Goal: Task Accomplishment & Management: Complete application form

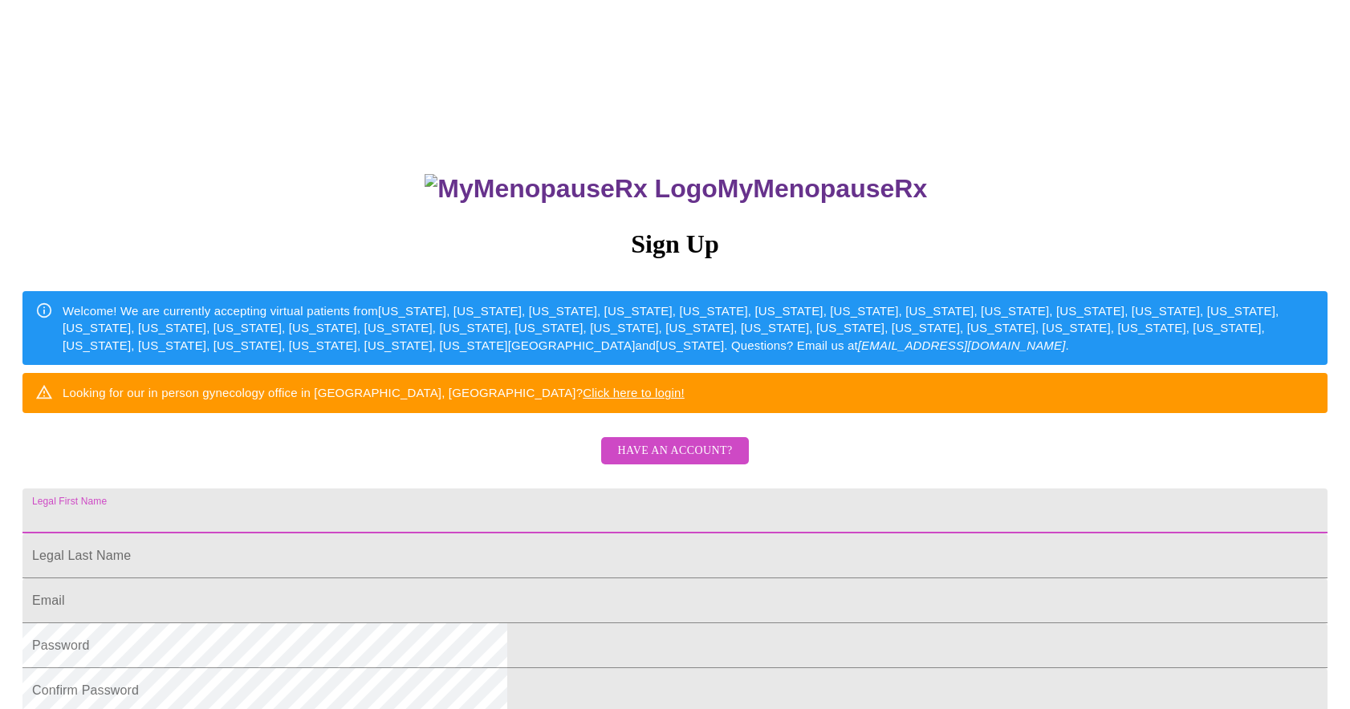
click at [646, 534] on input "Legal First Name" at bounding box center [674, 511] width 1305 height 45
type input "Paula"
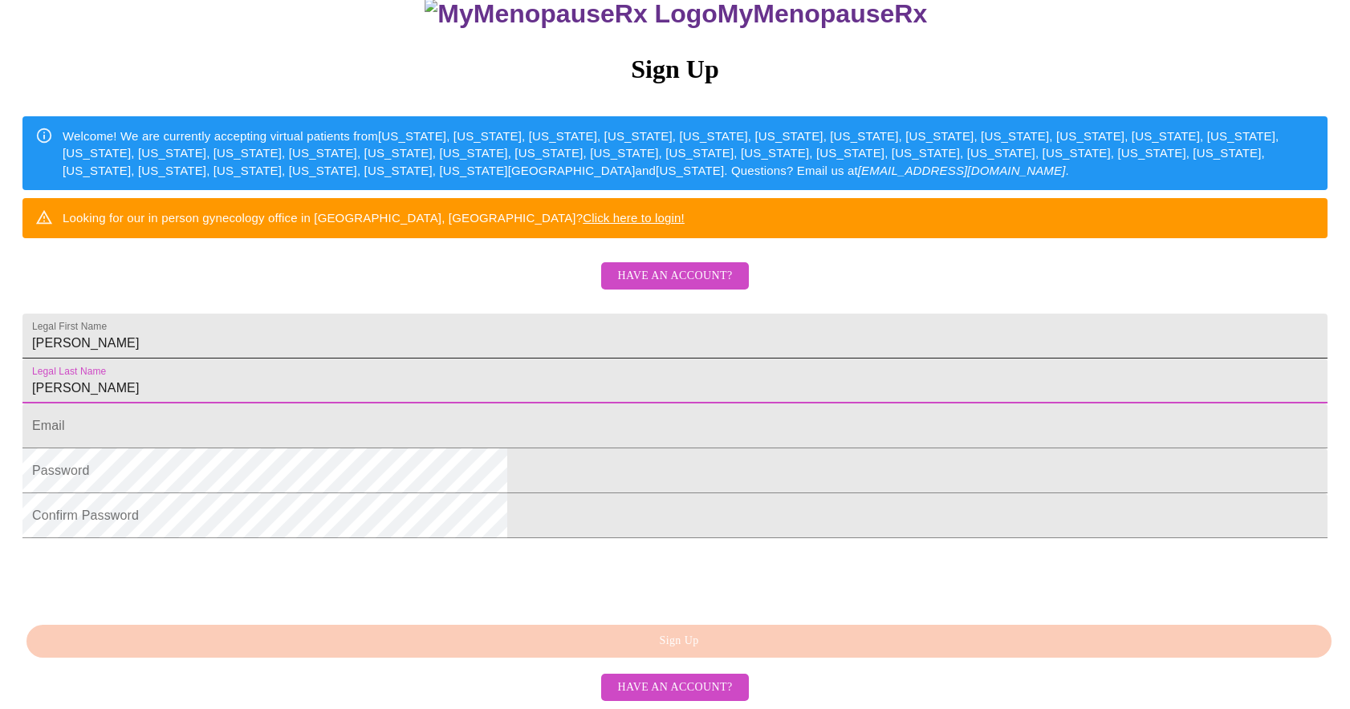
scroll to position [205, 0]
type input "Schrad"
click at [597, 449] on input "Legal First Name" at bounding box center [674, 426] width 1305 height 45
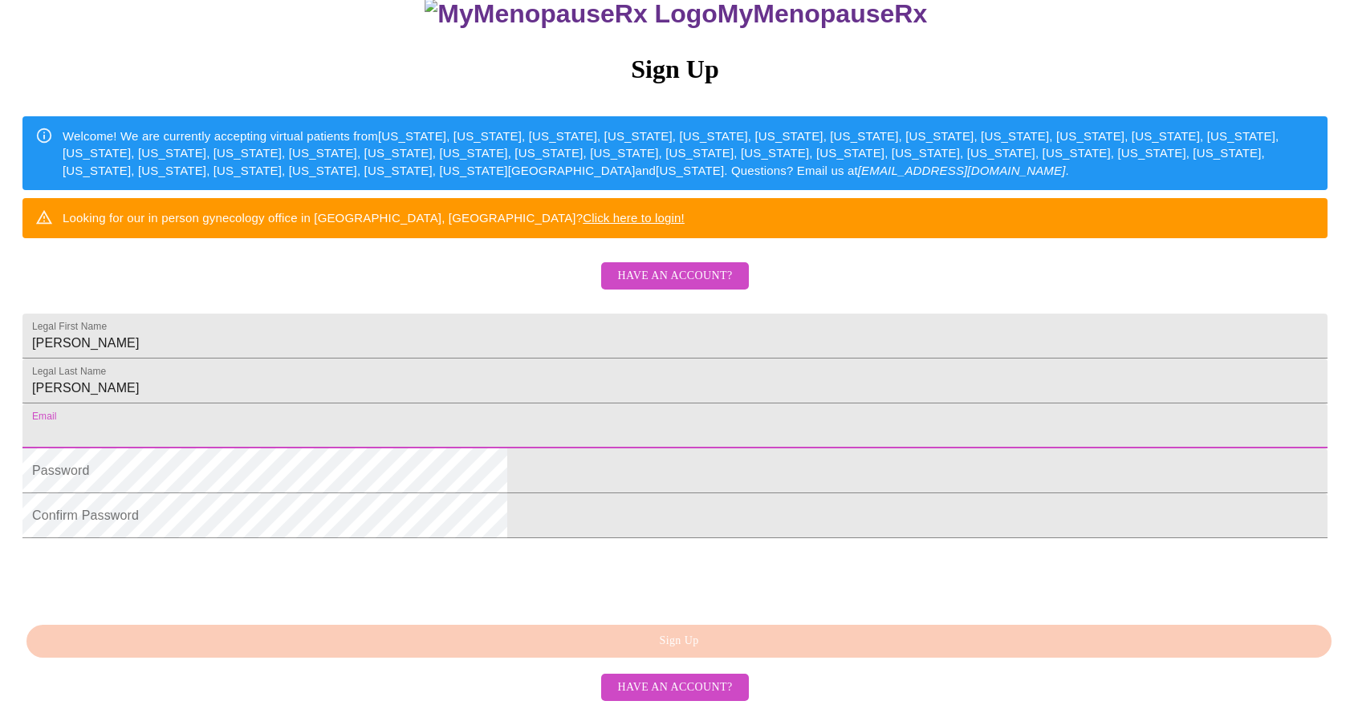
type input "schradpaula@gmail.com"
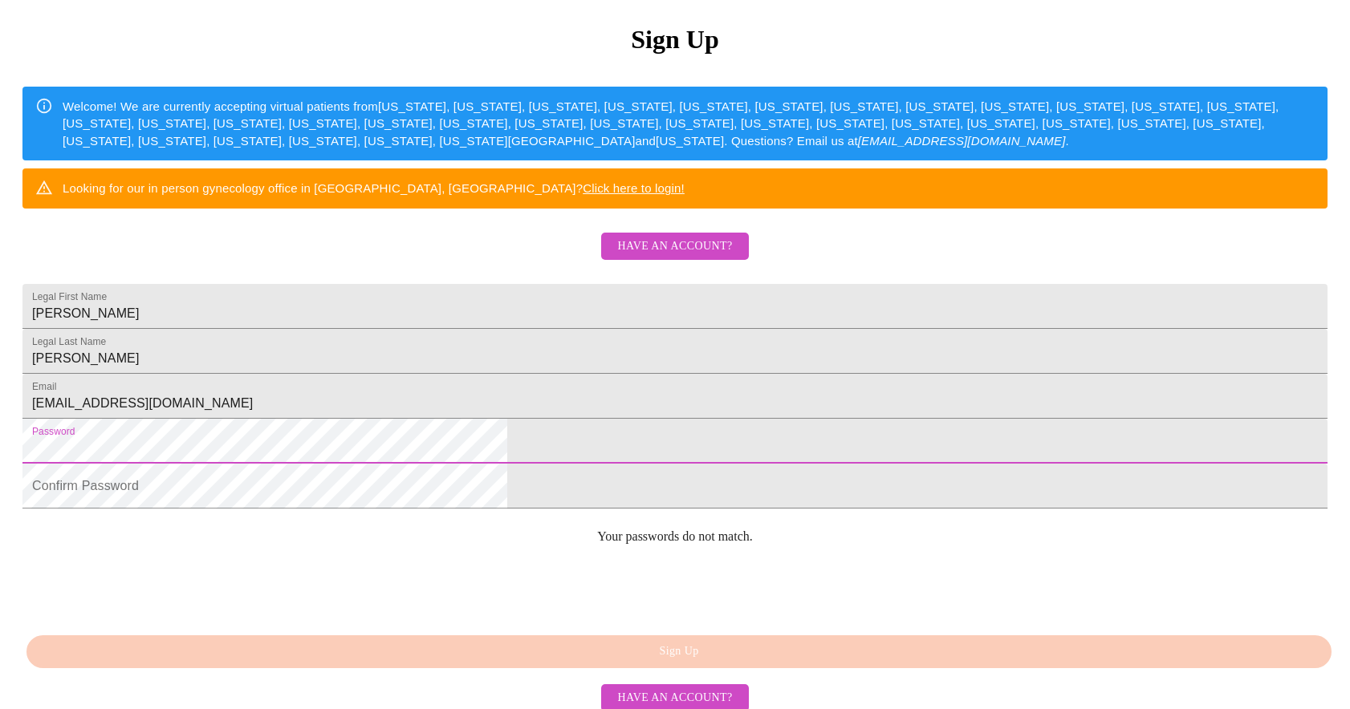
click at [710, 257] on span "Have an account?" at bounding box center [674, 247] width 115 height 20
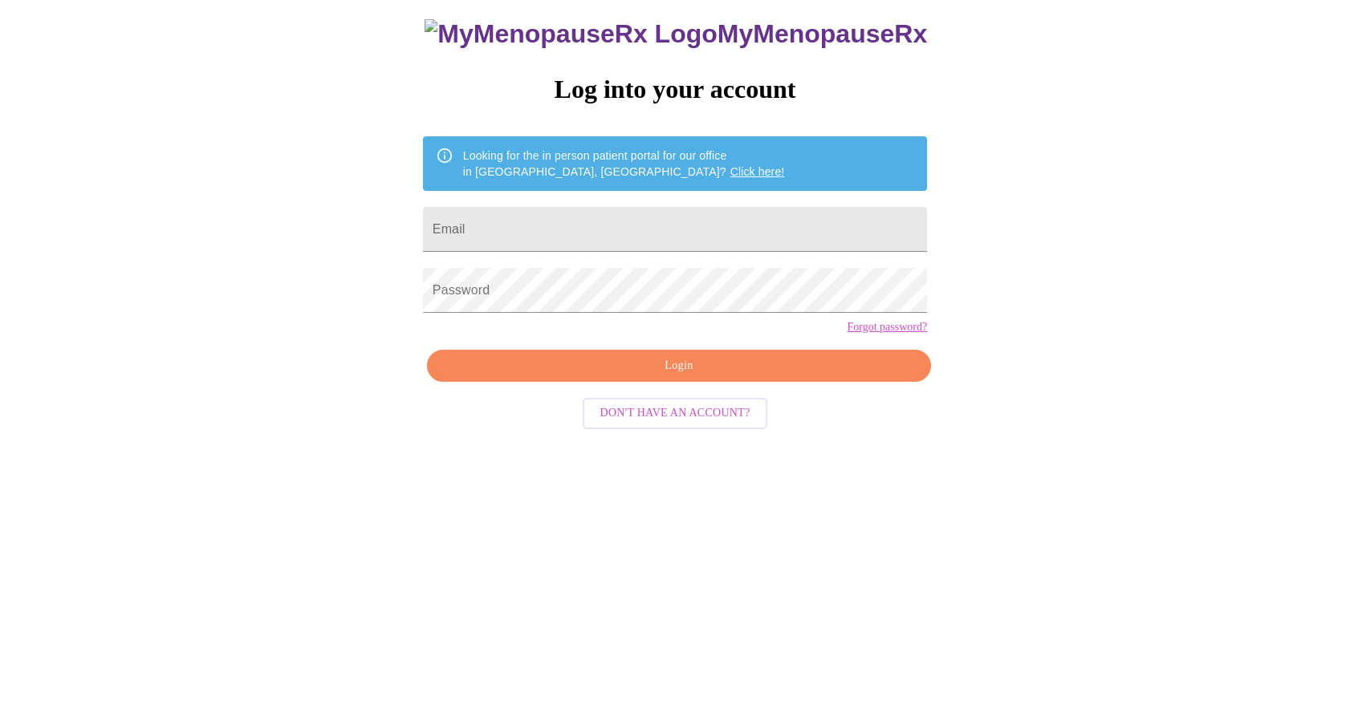
scroll to position [16, 0]
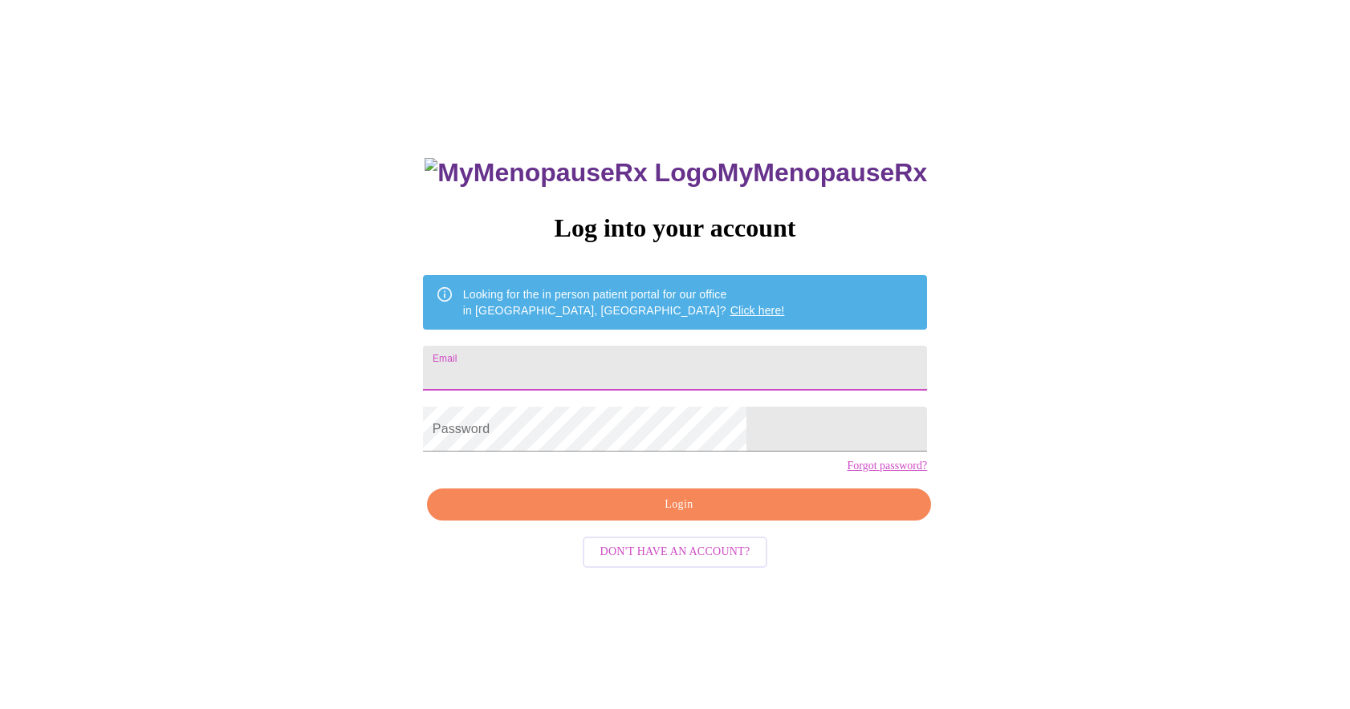
type input "schradpaula@gmail.com"
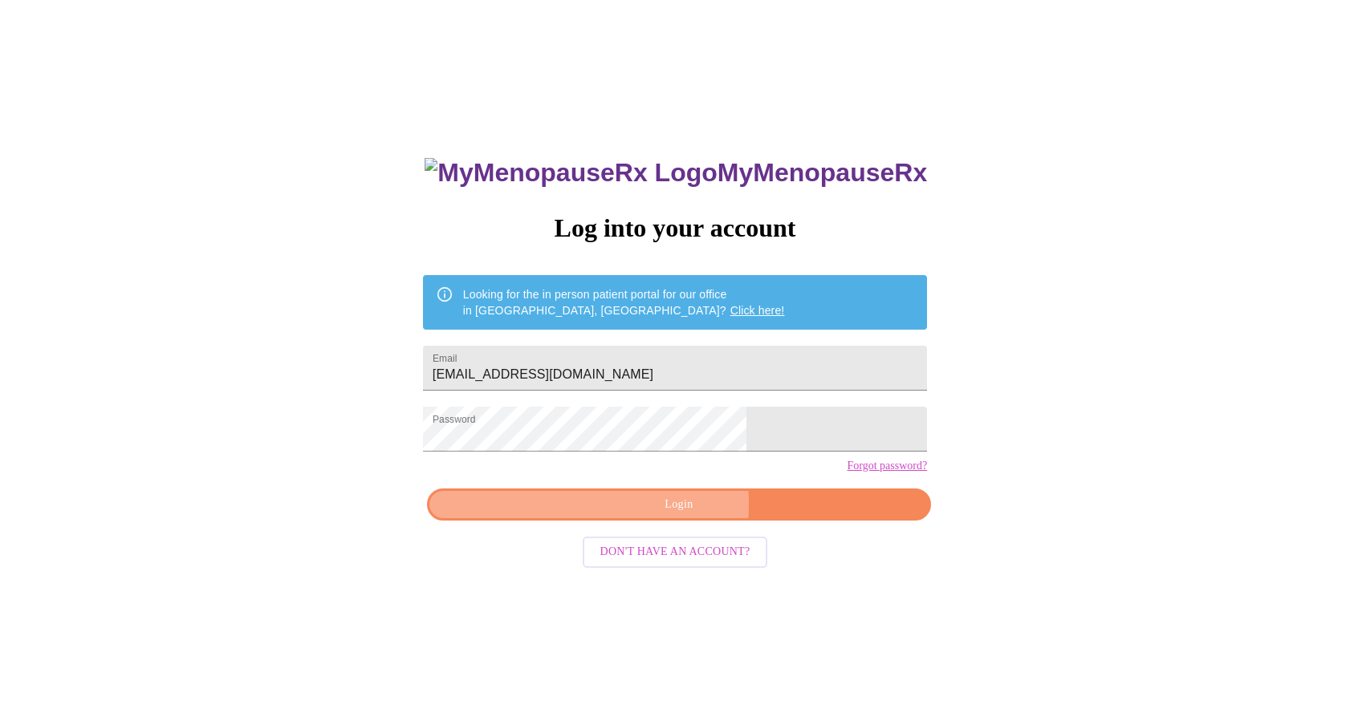
click at [568, 515] on span "Login" at bounding box center [678, 505] width 467 height 20
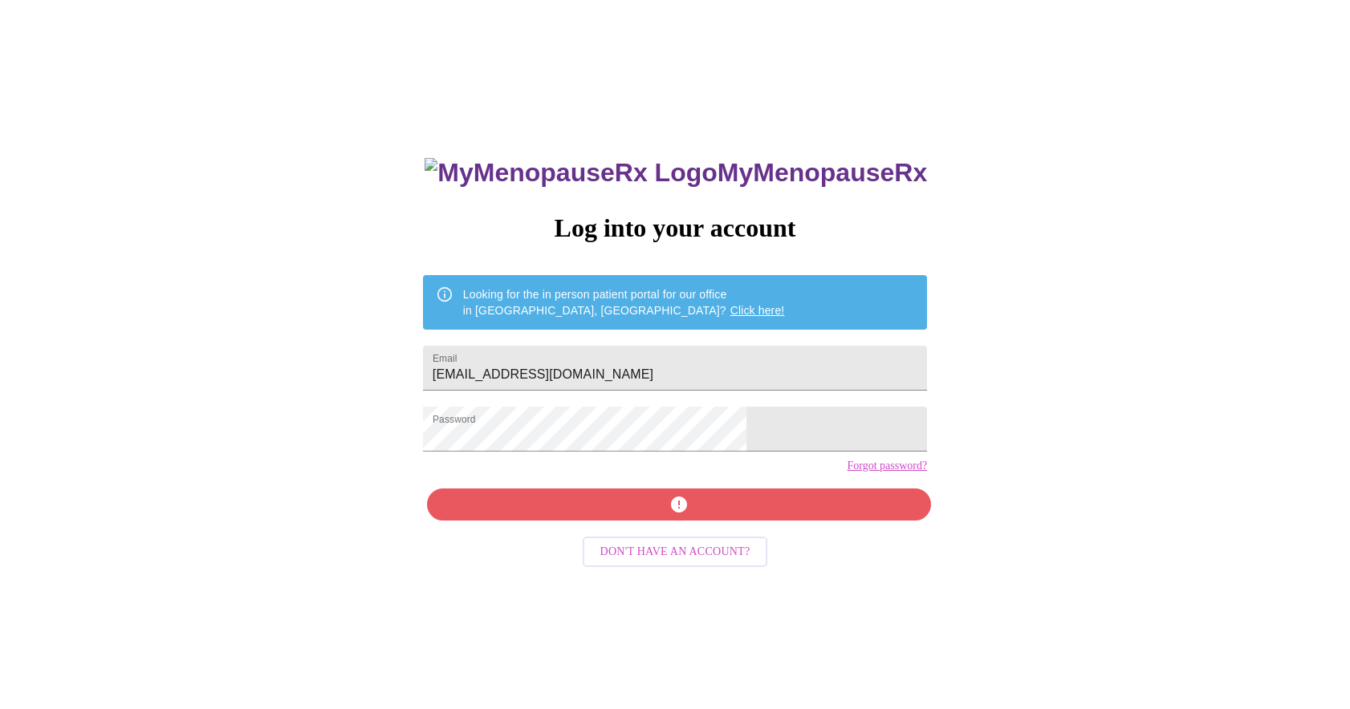
click at [847, 473] on link "Forgot password?" at bounding box center [887, 466] width 80 height 13
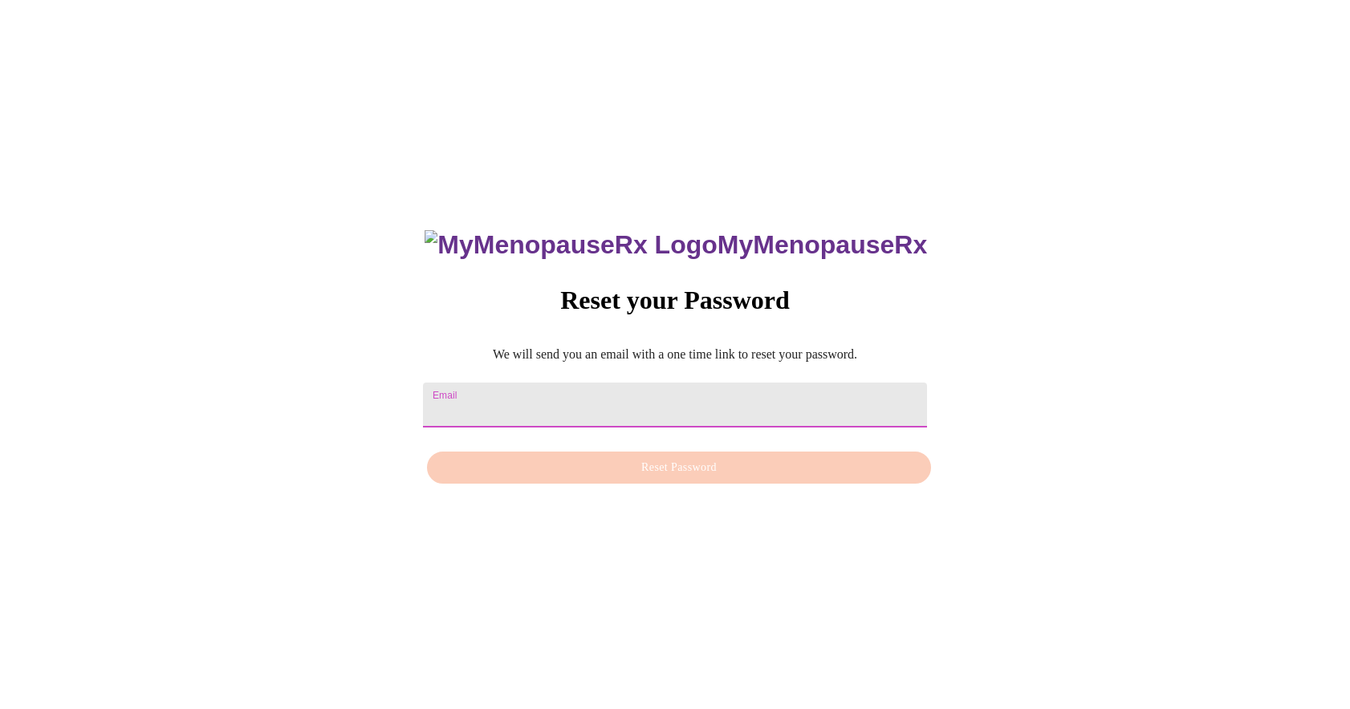
click at [575, 393] on input "Email" at bounding box center [675, 405] width 504 height 45
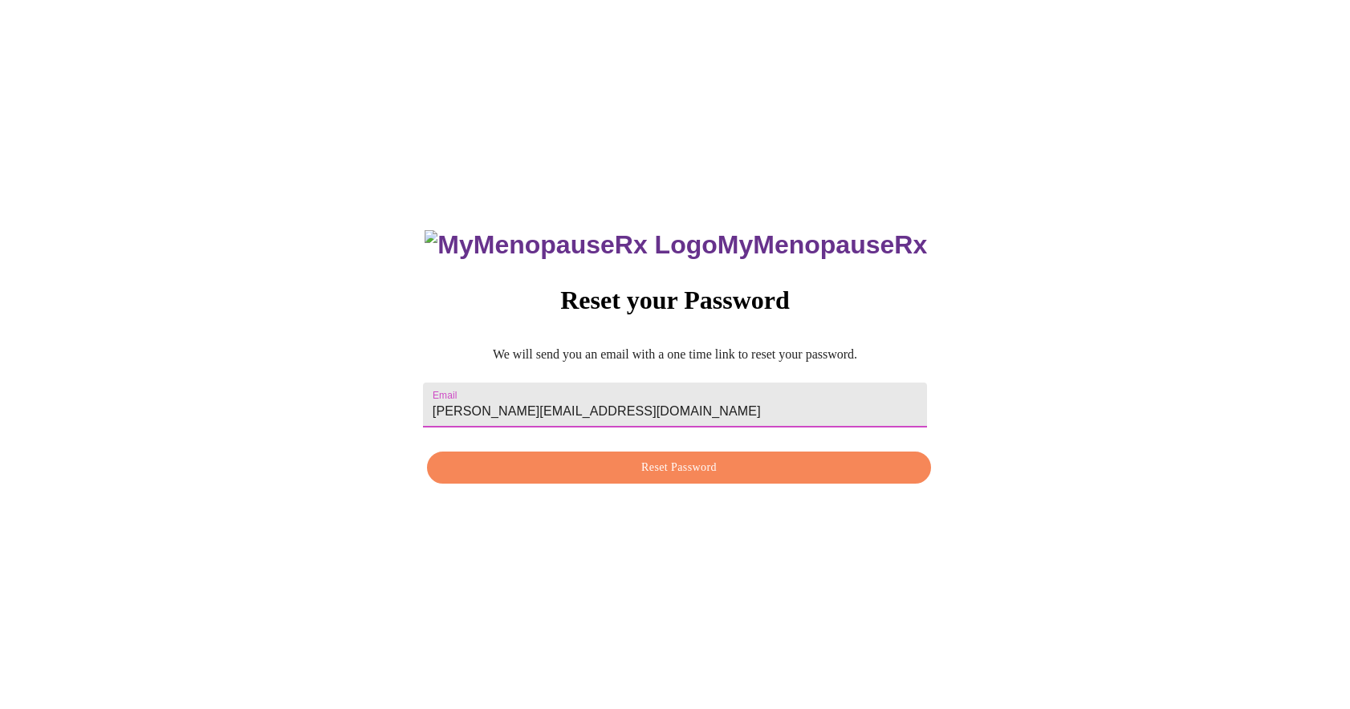
click at [585, 475] on span "Reset Password" at bounding box center [678, 468] width 467 height 20
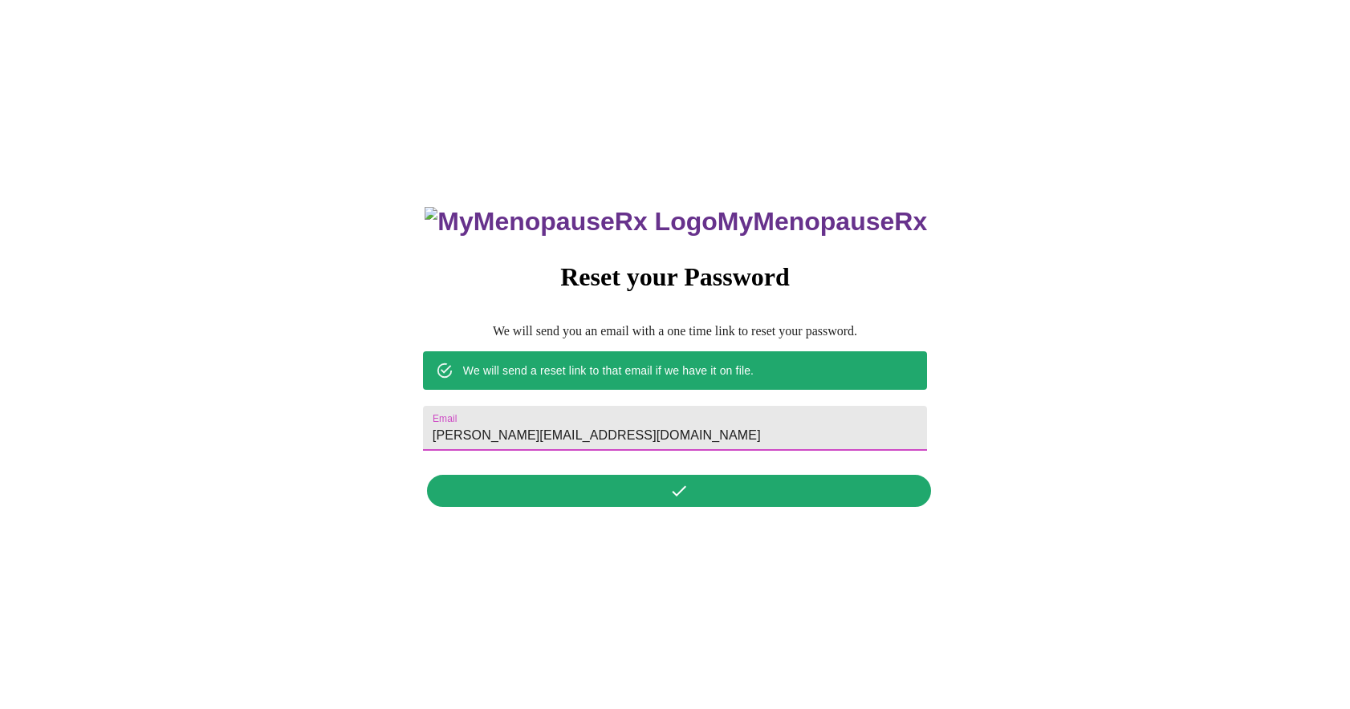
drag, startPoint x: 636, startPoint y: 416, endPoint x: 441, endPoint y: 410, distance: 195.1
click at [441, 410] on div "MyMenopauseRx Reset your Password We will send you an email with a one time lin…" at bounding box center [674, 348] width 1337 height 709
type input "schradpaula@gmail.com"
click at [705, 577] on div "MyMenopauseRx Reset your Password We will send you an email with a one time lin…" at bounding box center [674, 348] width 1337 height 709
click at [698, 495] on div "MyMenopauseRx Reset your Password We will send you an email with a one time lin…" at bounding box center [675, 348] width 536 height 334
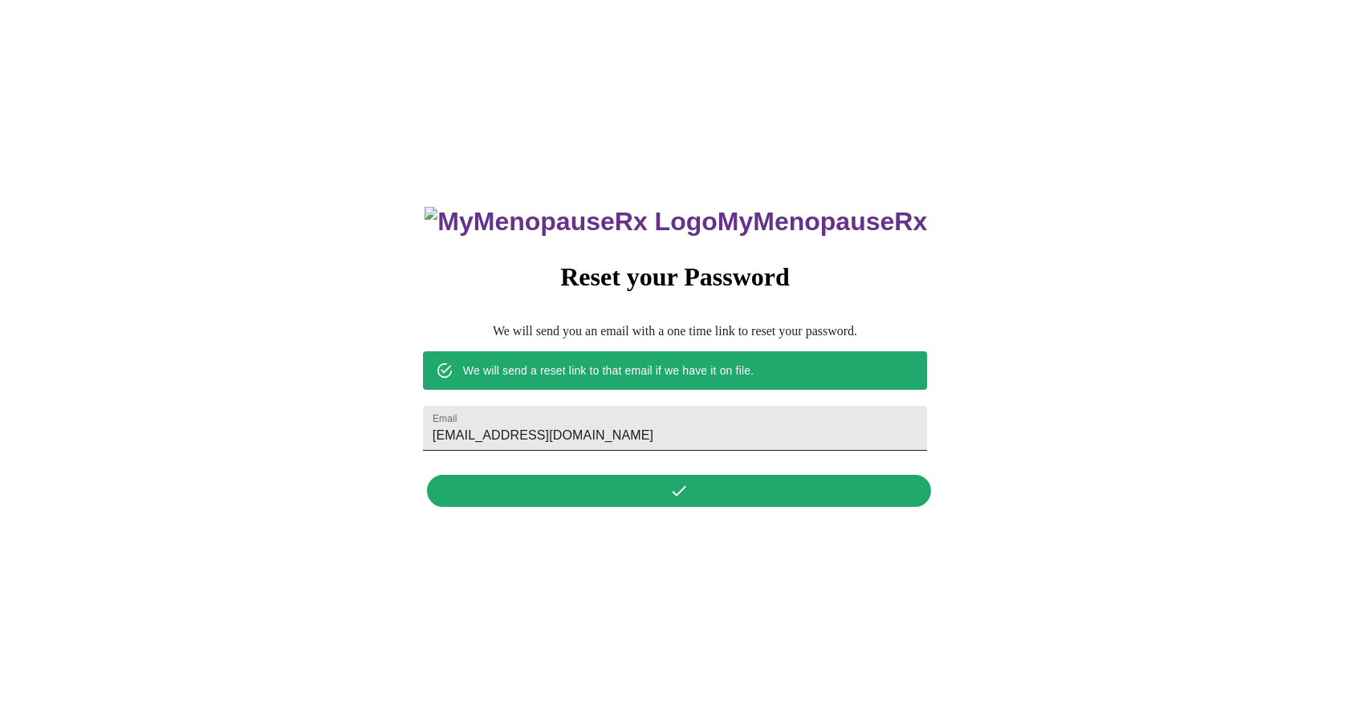
click at [668, 425] on input "schradpaula@gmail.com" at bounding box center [675, 428] width 504 height 45
click at [676, 499] on div "MyMenopauseRx Reset your Password We will send you an email with a one time lin…" at bounding box center [675, 348] width 536 height 334
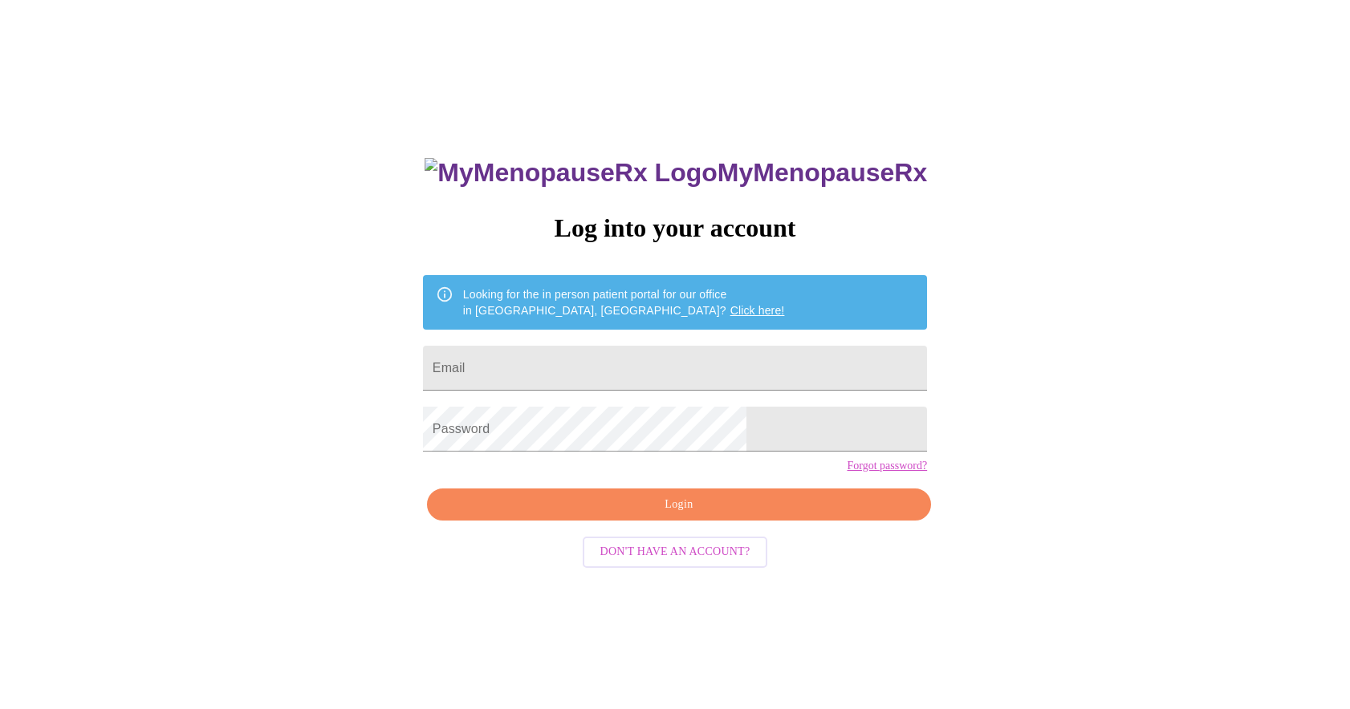
scroll to position [205, 0]
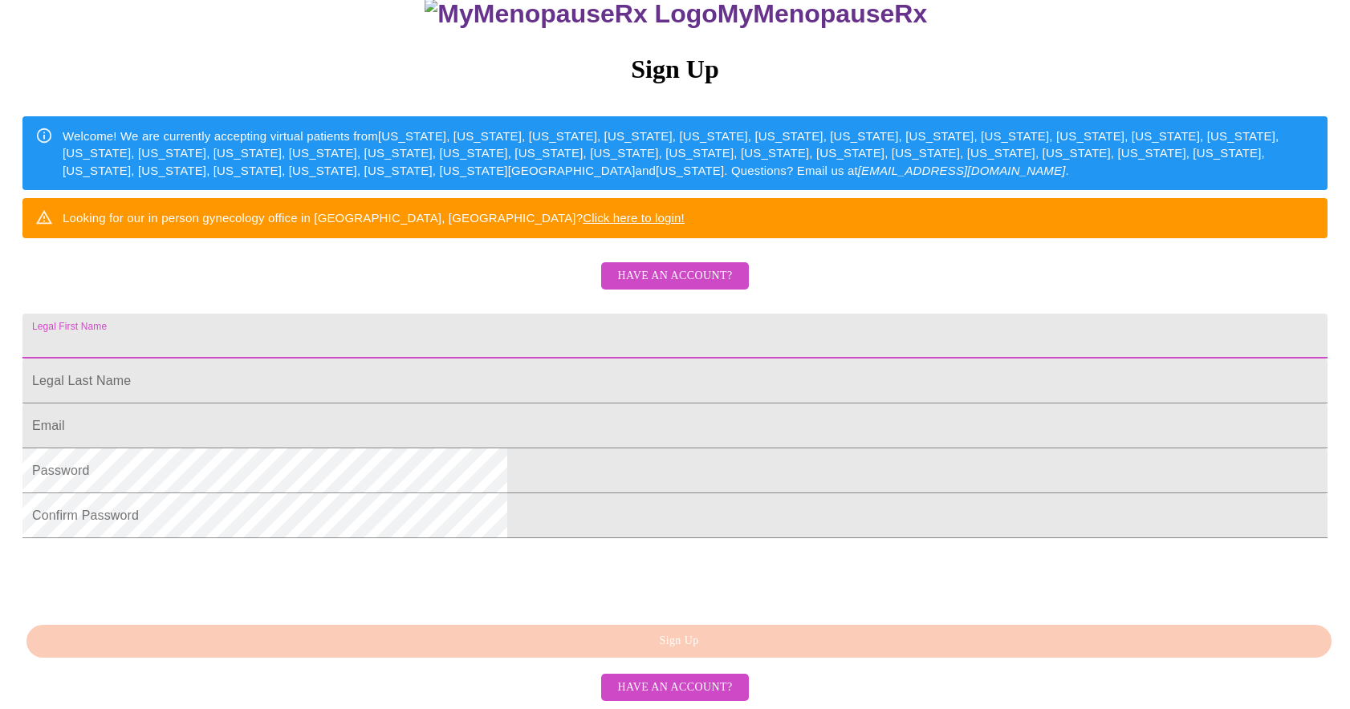
click at [735, 359] on input "Legal First Name" at bounding box center [674, 336] width 1305 height 45
type input "Paula"
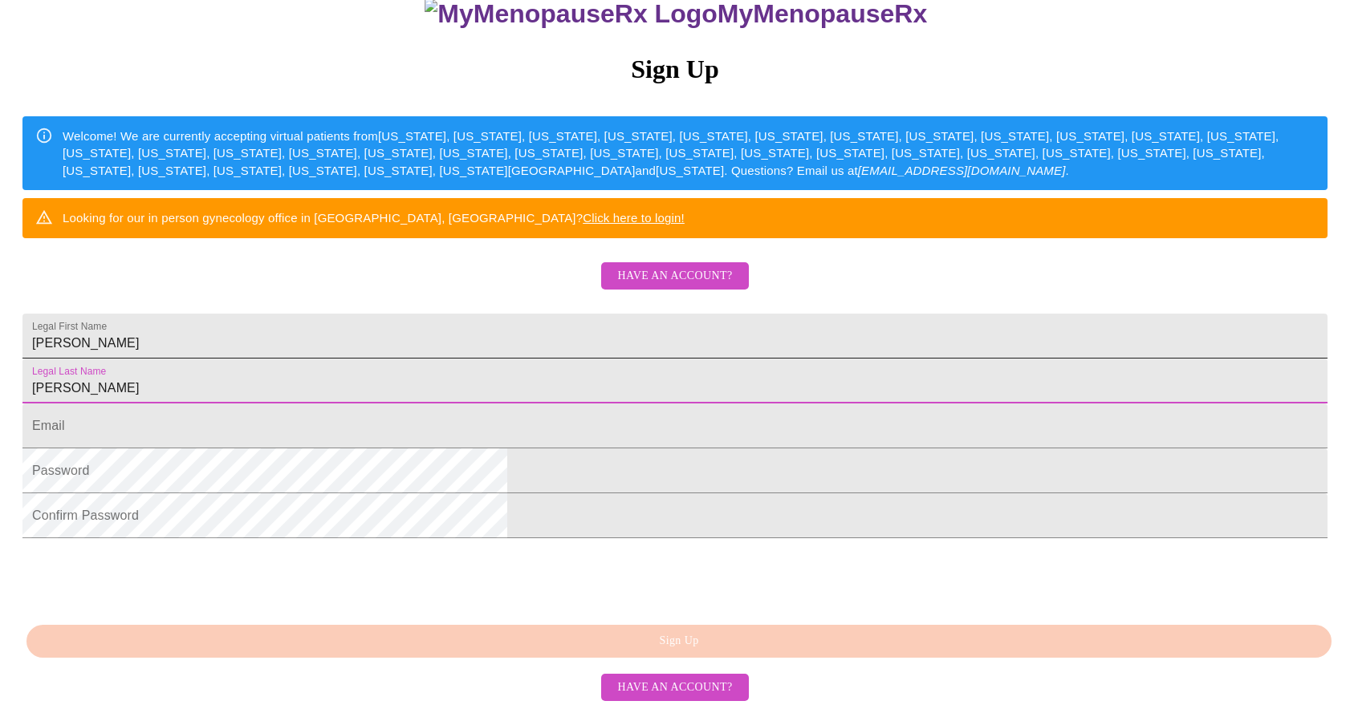
type input "Schrad"
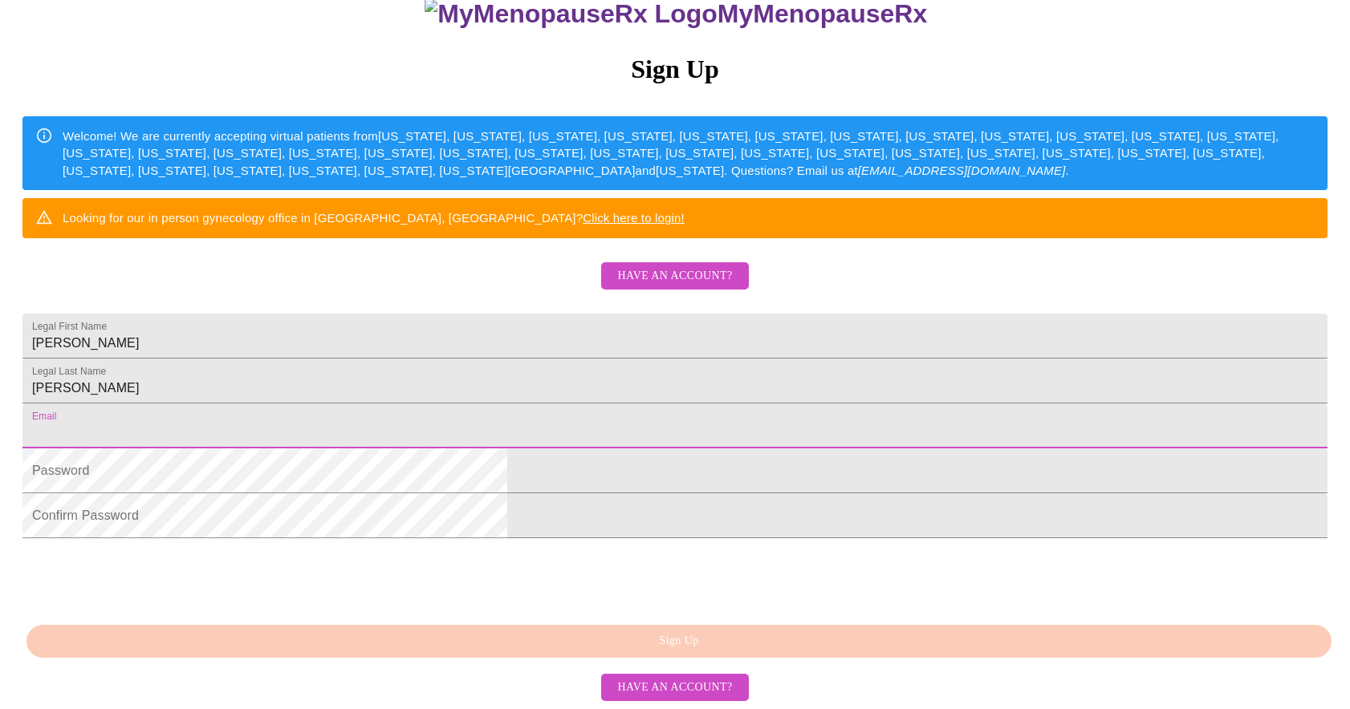
type input "schradpaula@gmail.com"
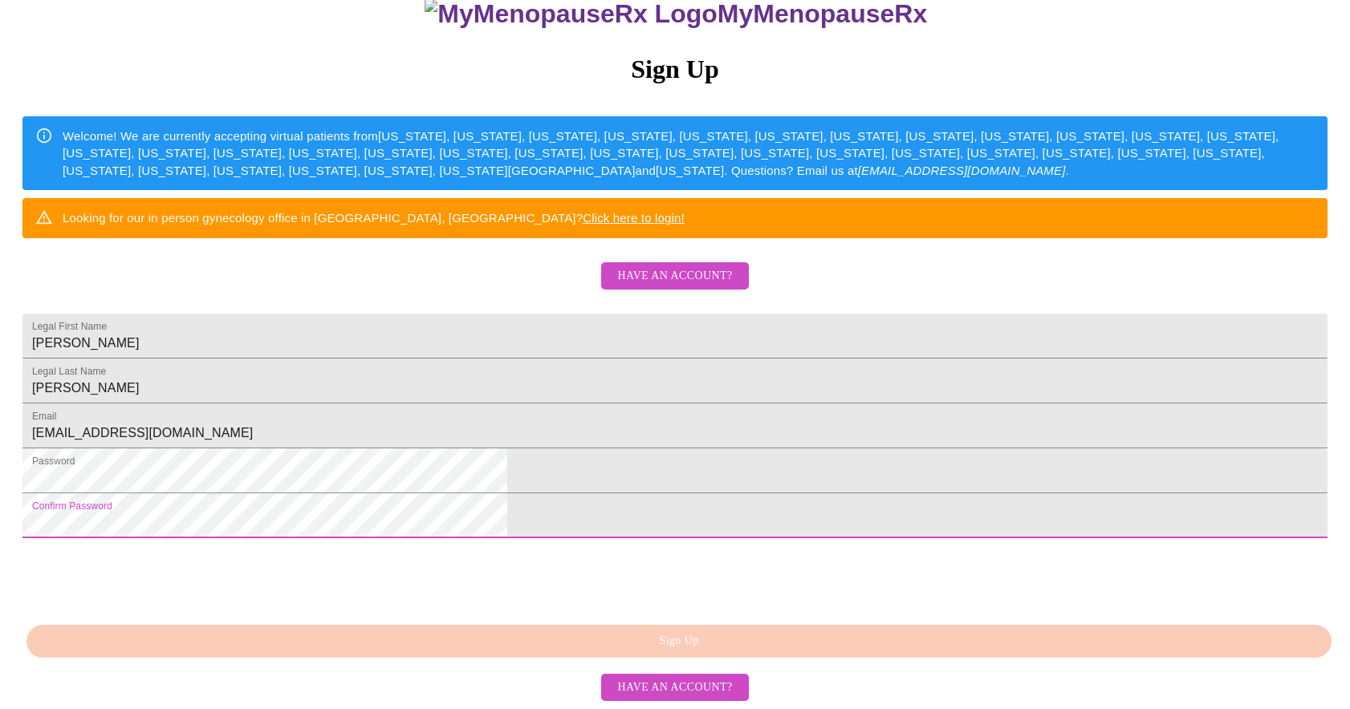
scroll to position [312, 0]
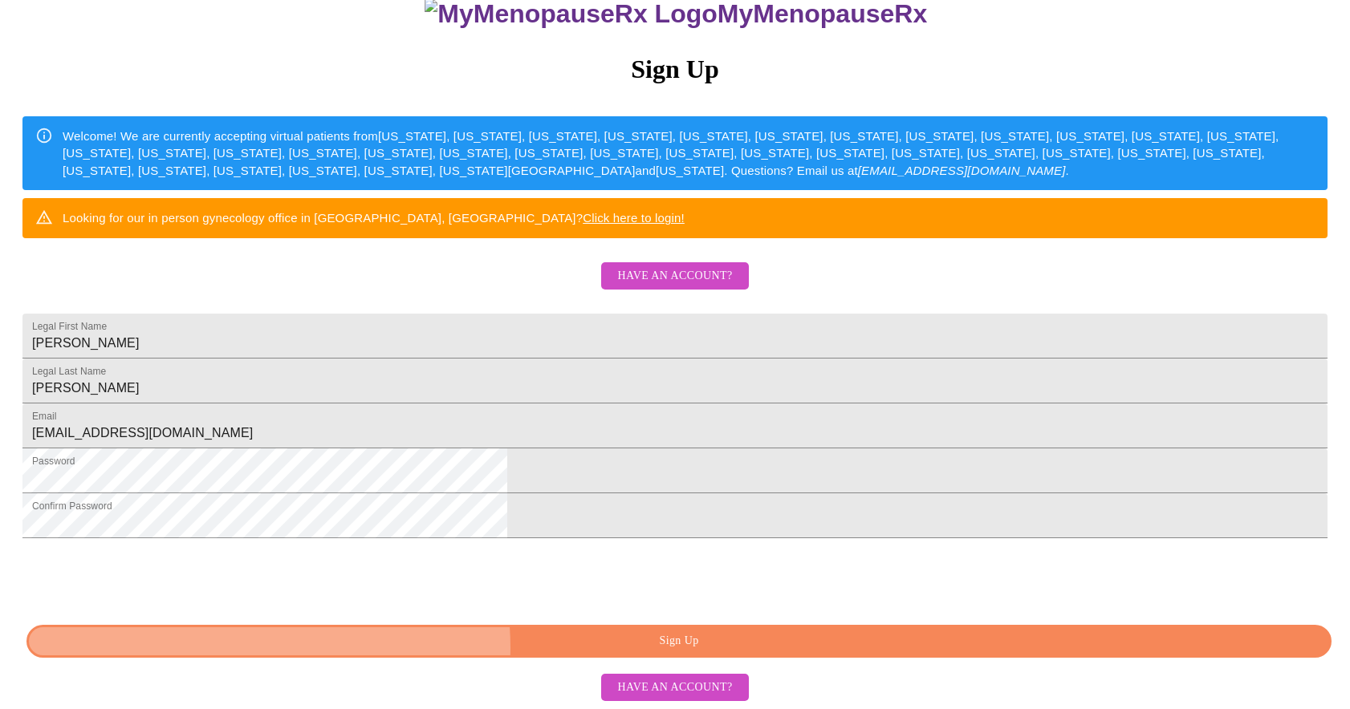
click at [652, 648] on span "Sign Up" at bounding box center [679, 642] width 1268 height 20
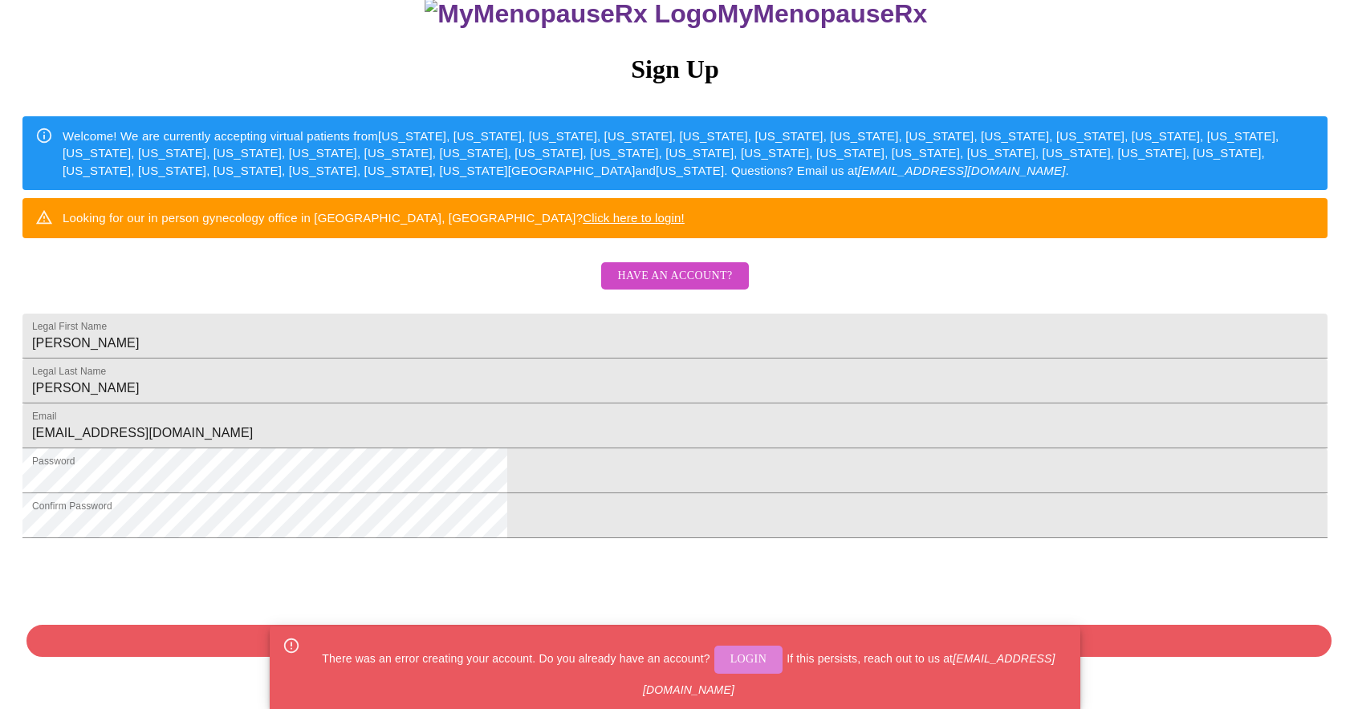
click at [767, 665] on span "Login" at bounding box center [748, 660] width 37 height 20
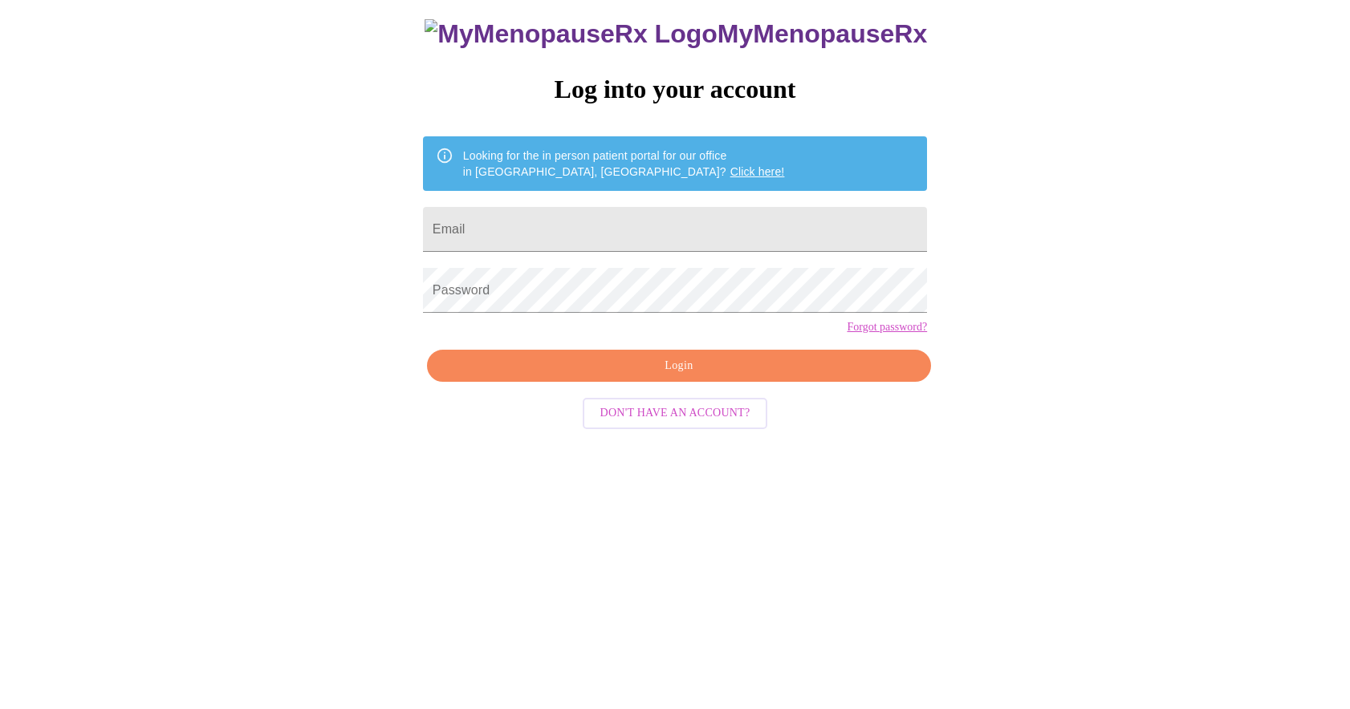
scroll to position [16, 0]
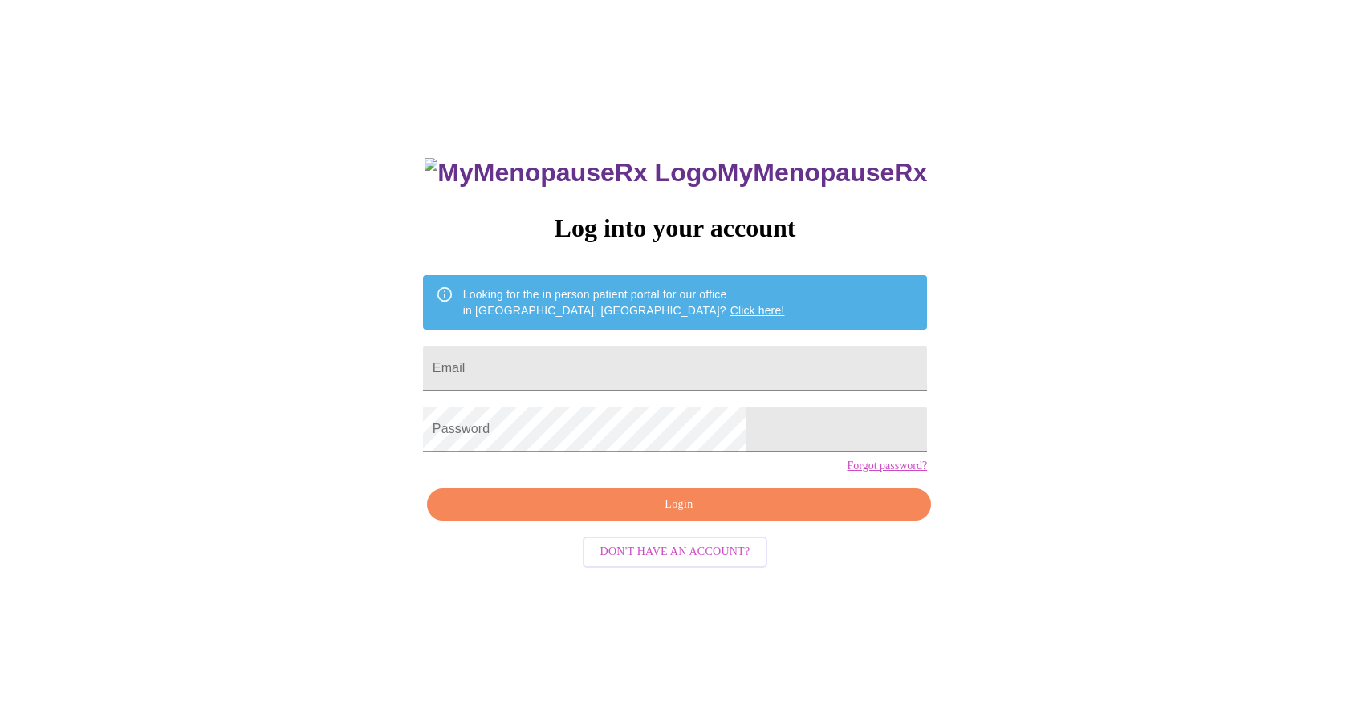
click at [600, 388] on form "Email" at bounding box center [675, 368] width 504 height 61
type input "schradpaula@gmail.com"
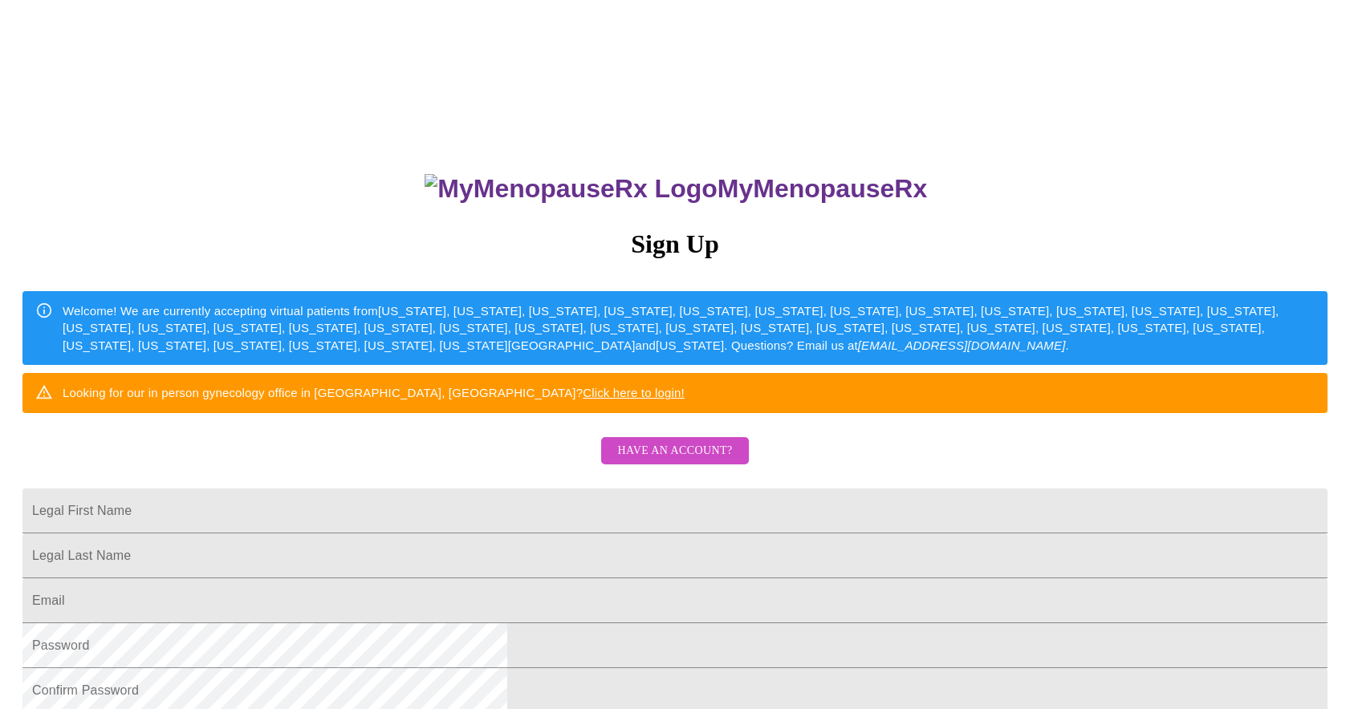
click at [685, 400] on link "Click here to login!" at bounding box center [634, 393] width 102 height 14
